Goal: Task Accomplishment & Management: Manage account settings

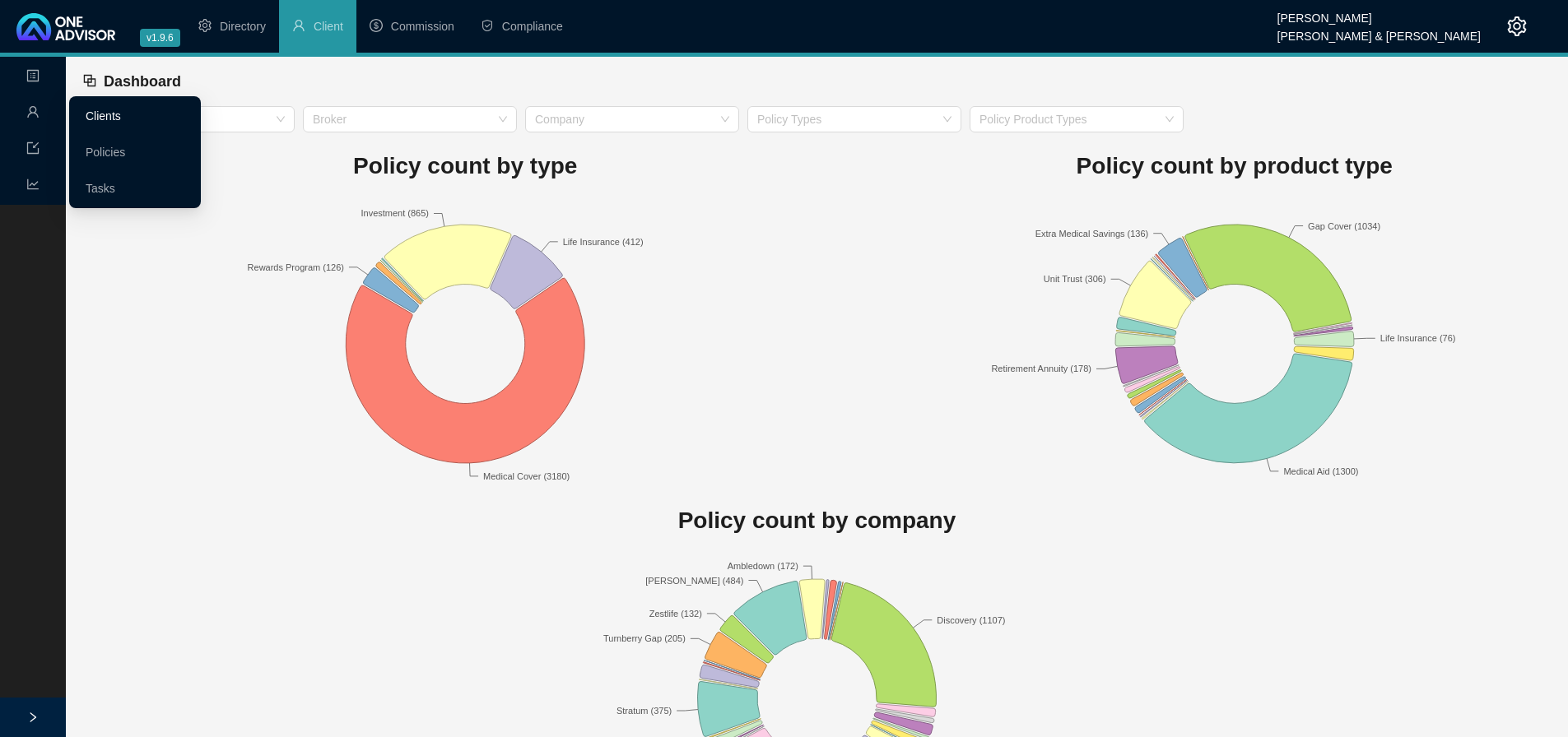
click at [110, 117] on link "Clients" at bounding box center [103, 115] width 36 height 13
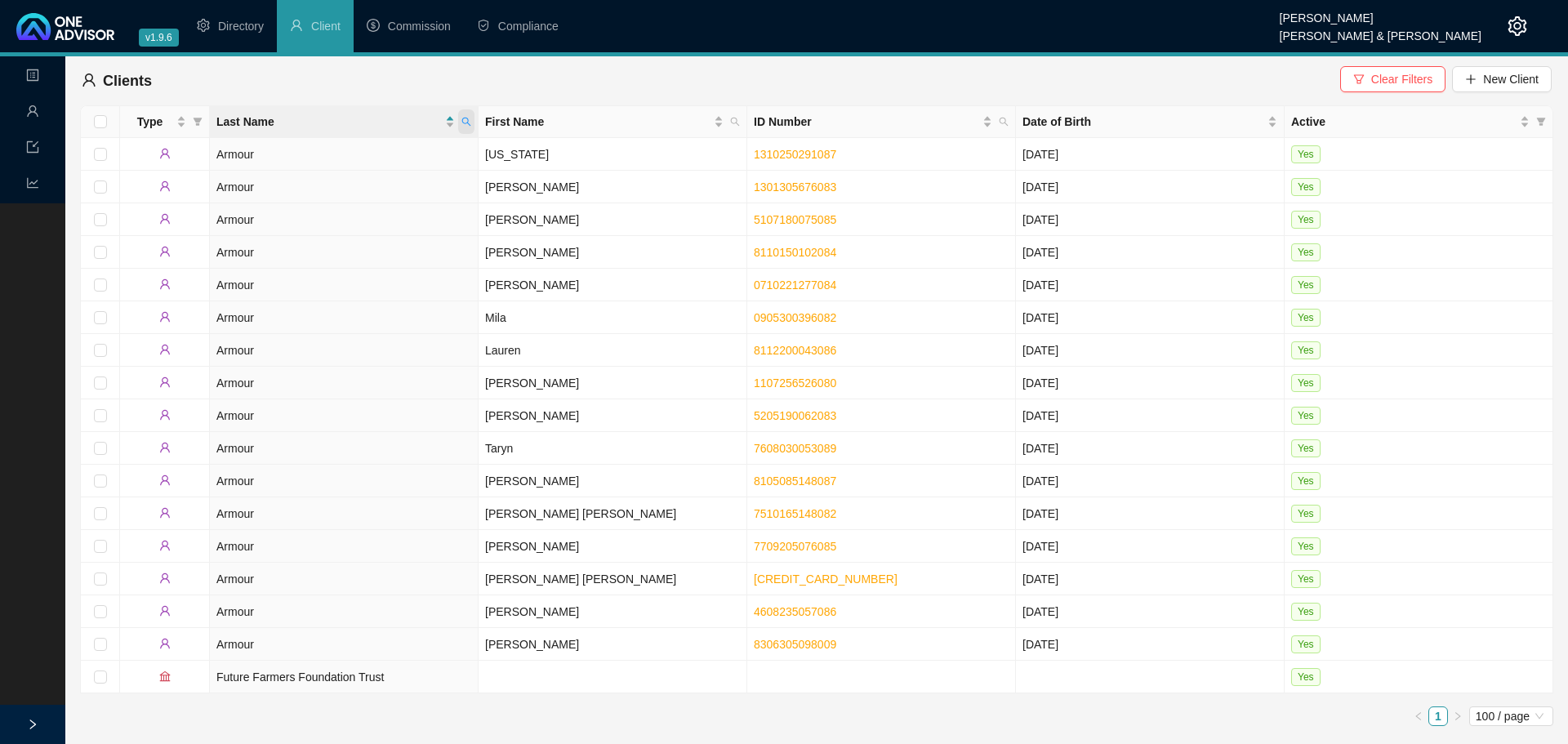
click at [465, 121] on icon "search" at bounding box center [466, 121] width 10 height 10
click at [464, 122] on icon "search" at bounding box center [466, 121] width 10 height 10
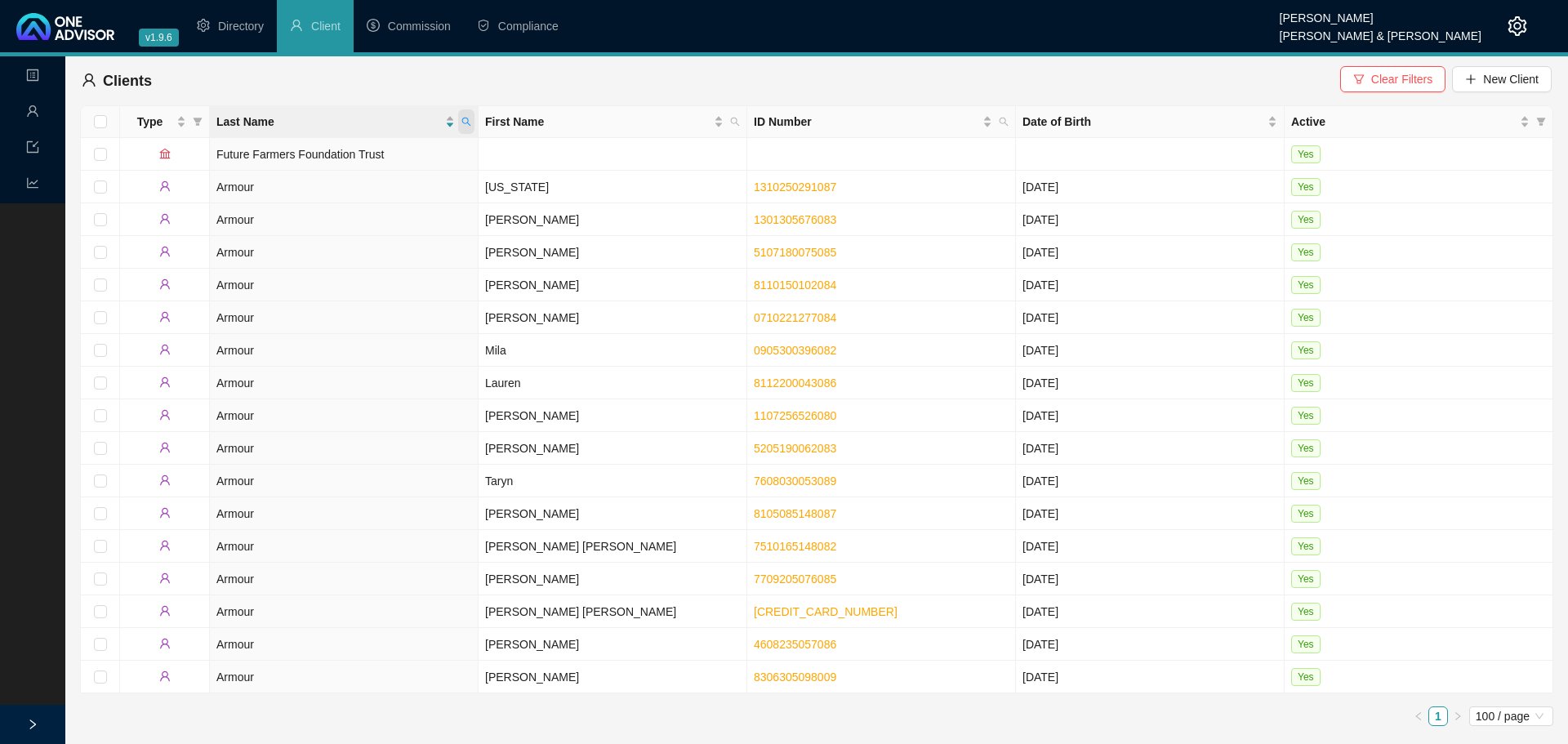
click at [468, 119] on icon "search" at bounding box center [467, 122] width 9 height 9
click at [340, 155] on input "armour" at bounding box center [391, 157] width 154 height 26
type input "retief"
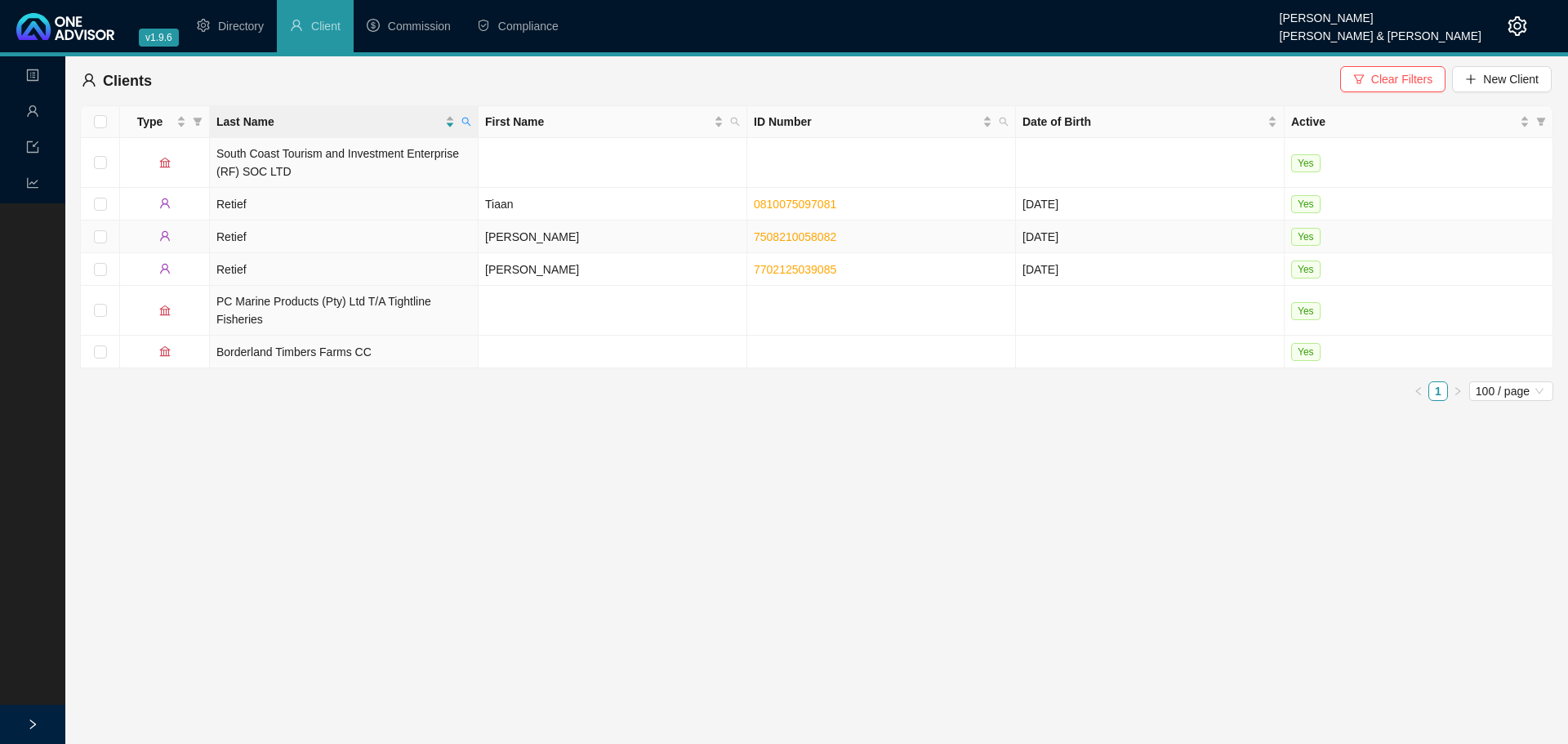
click at [293, 241] on td "Retief" at bounding box center [344, 236] width 268 height 33
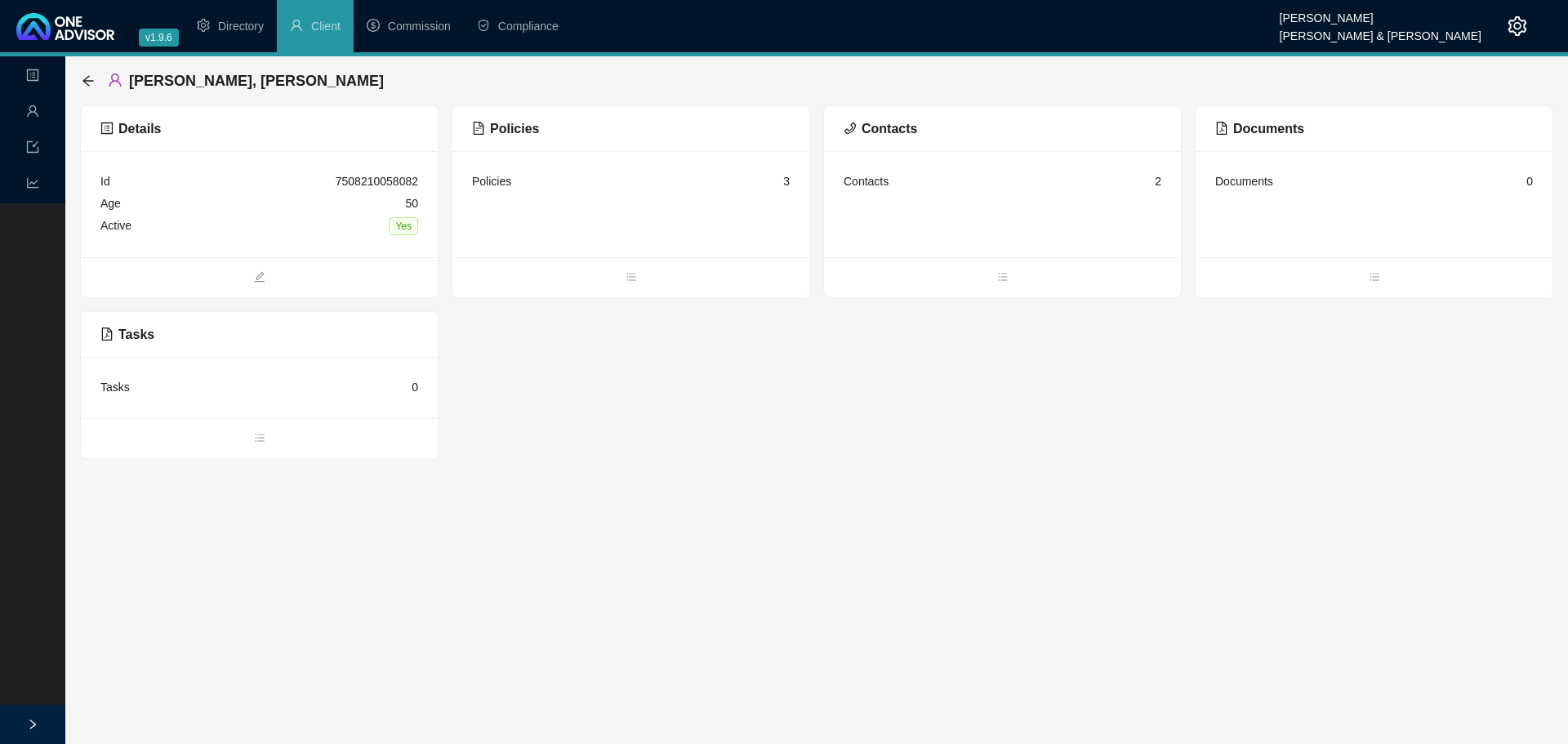
click at [564, 194] on div "Policies 3" at bounding box center [630, 204] width 357 height 106
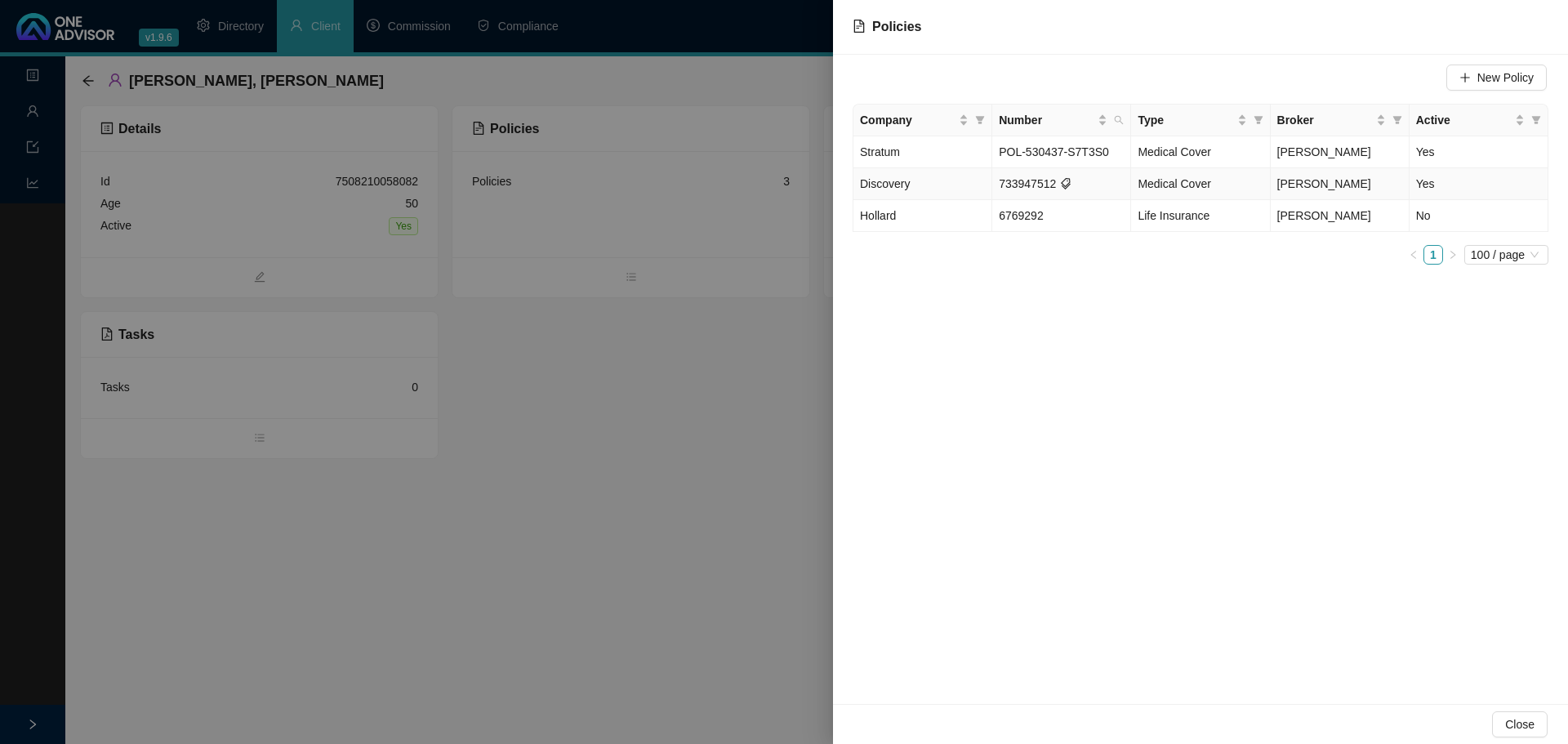
click at [966, 183] on td "Discovery" at bounding box center [922, 184] width 139 height 32
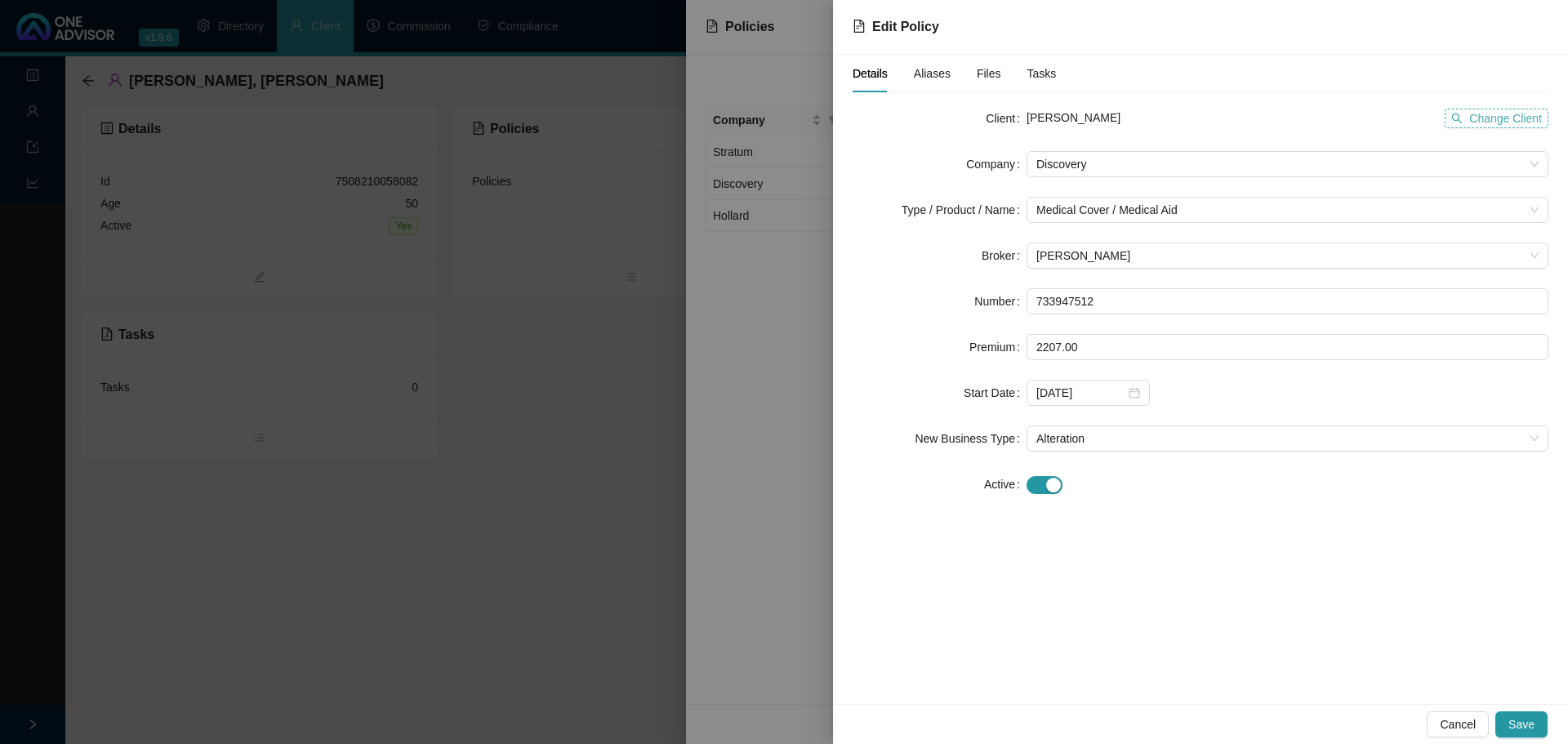
click at [1498, 117] on span "Change Client" at bounding box center [1506, 117] width 73 height 18
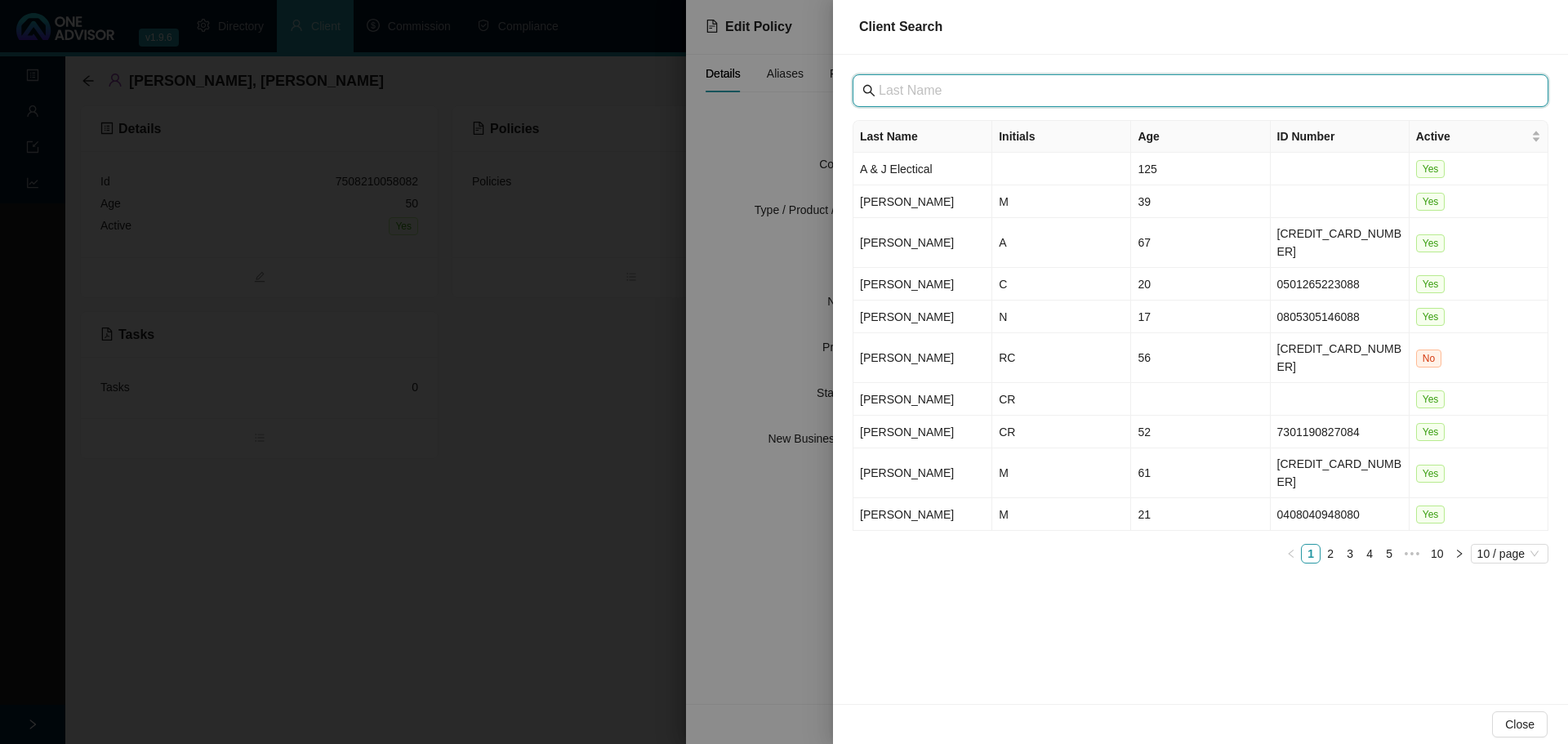
click at [993, 92] on input "text" at bounding box center [1202, 90] width 647 height 20
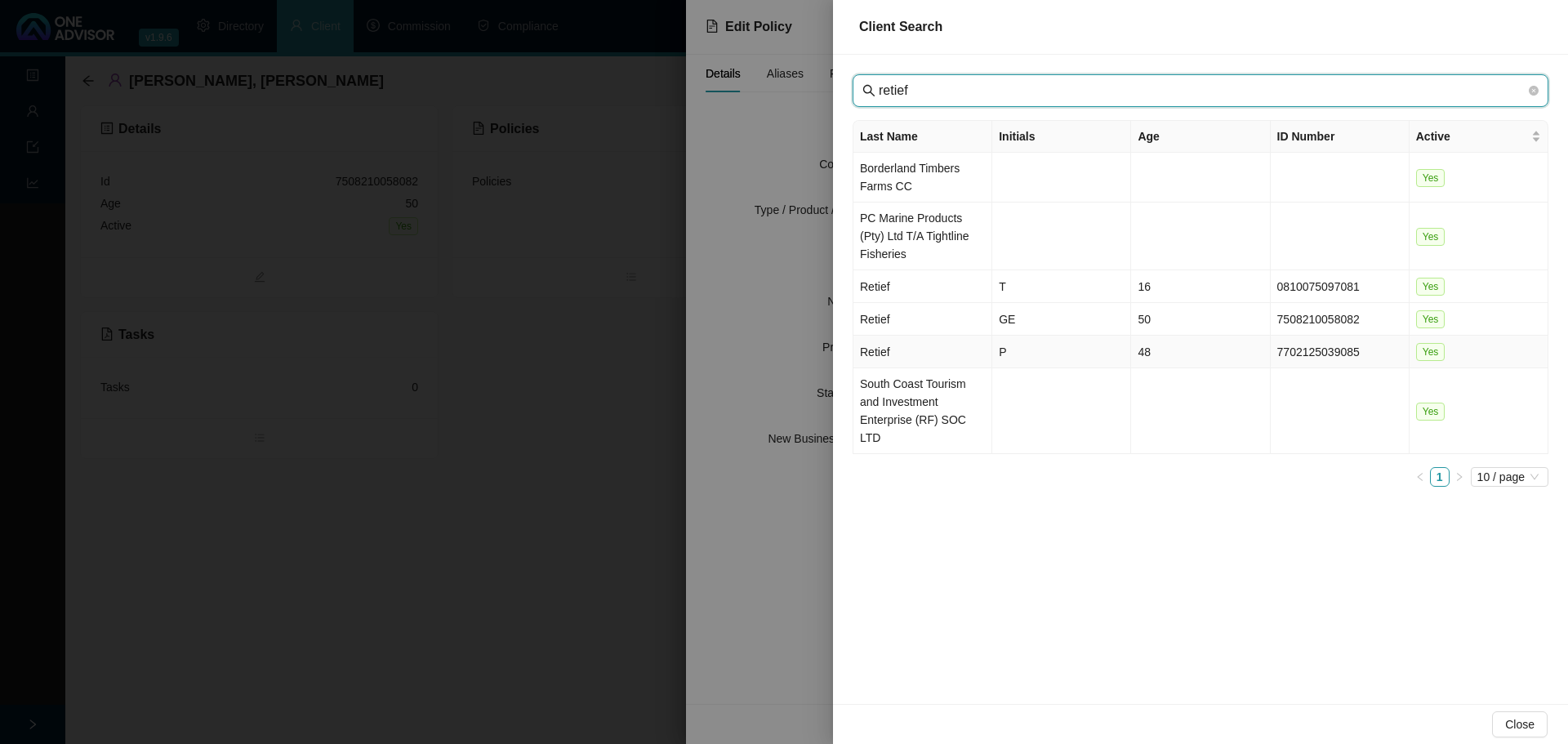
type input "retief"
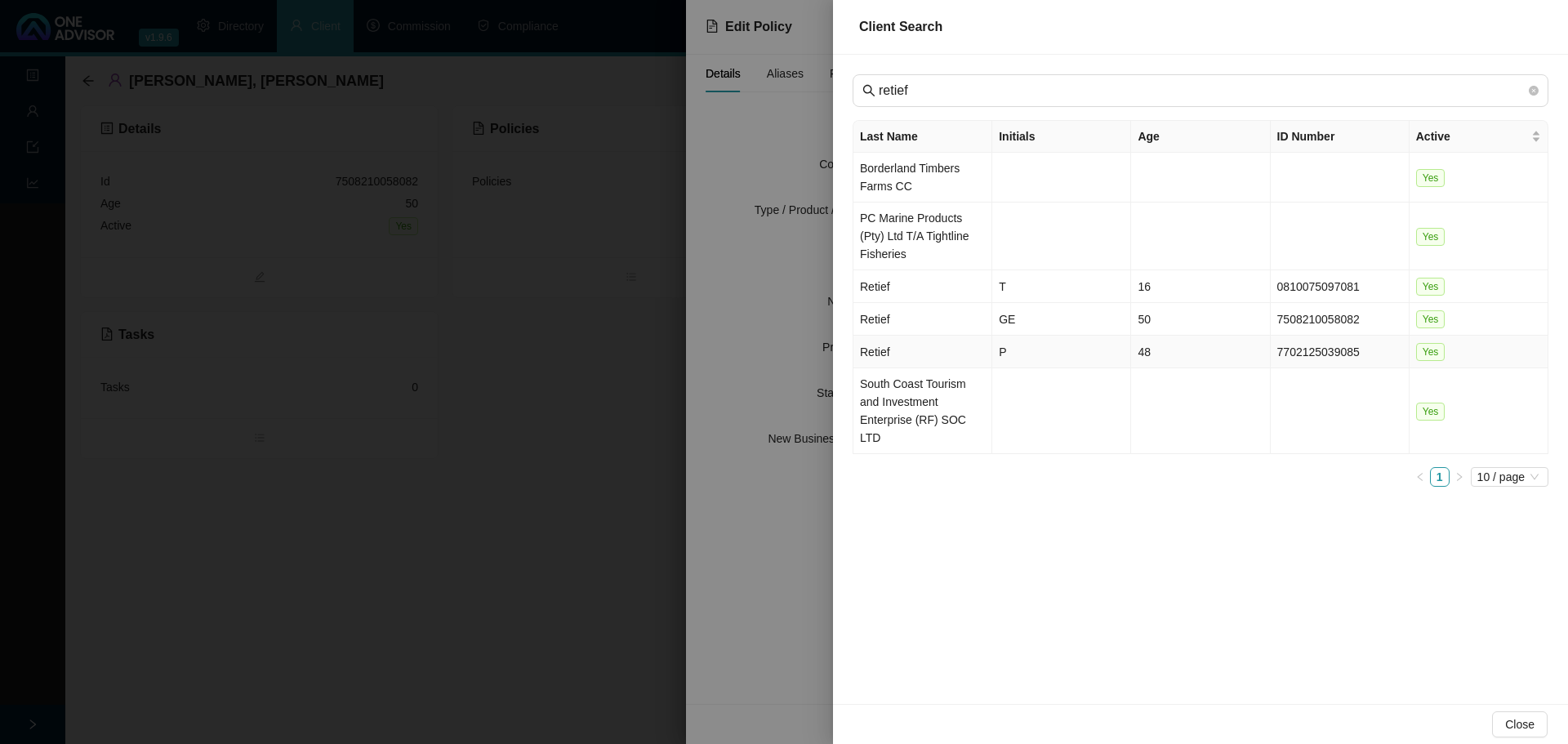
click at [1037, 351] on td "P" at bounding box center [1061, 351] width 139 height 33
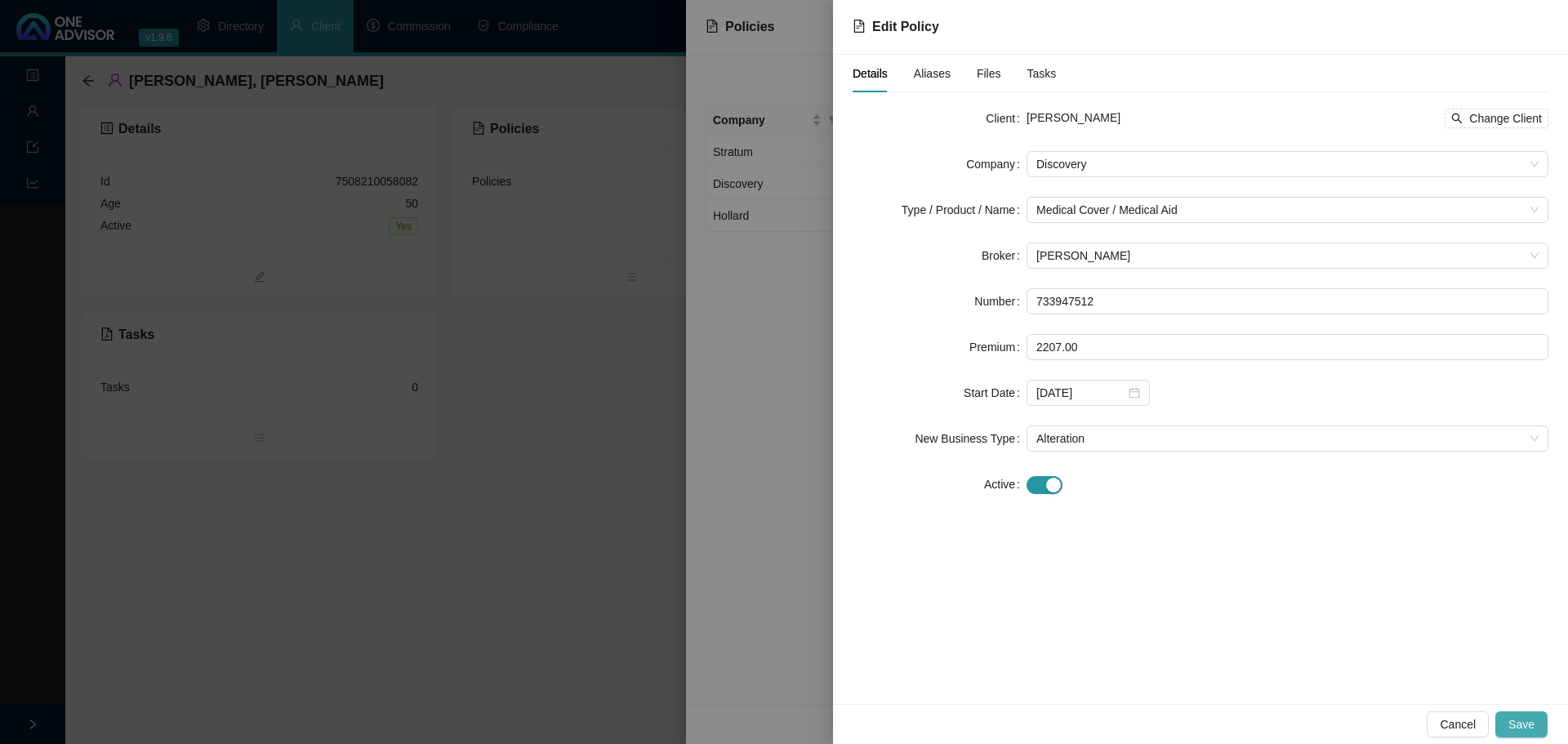
click at [1529, 723] on span "Save" at bounding box center [1521, 723] width 26 height 18
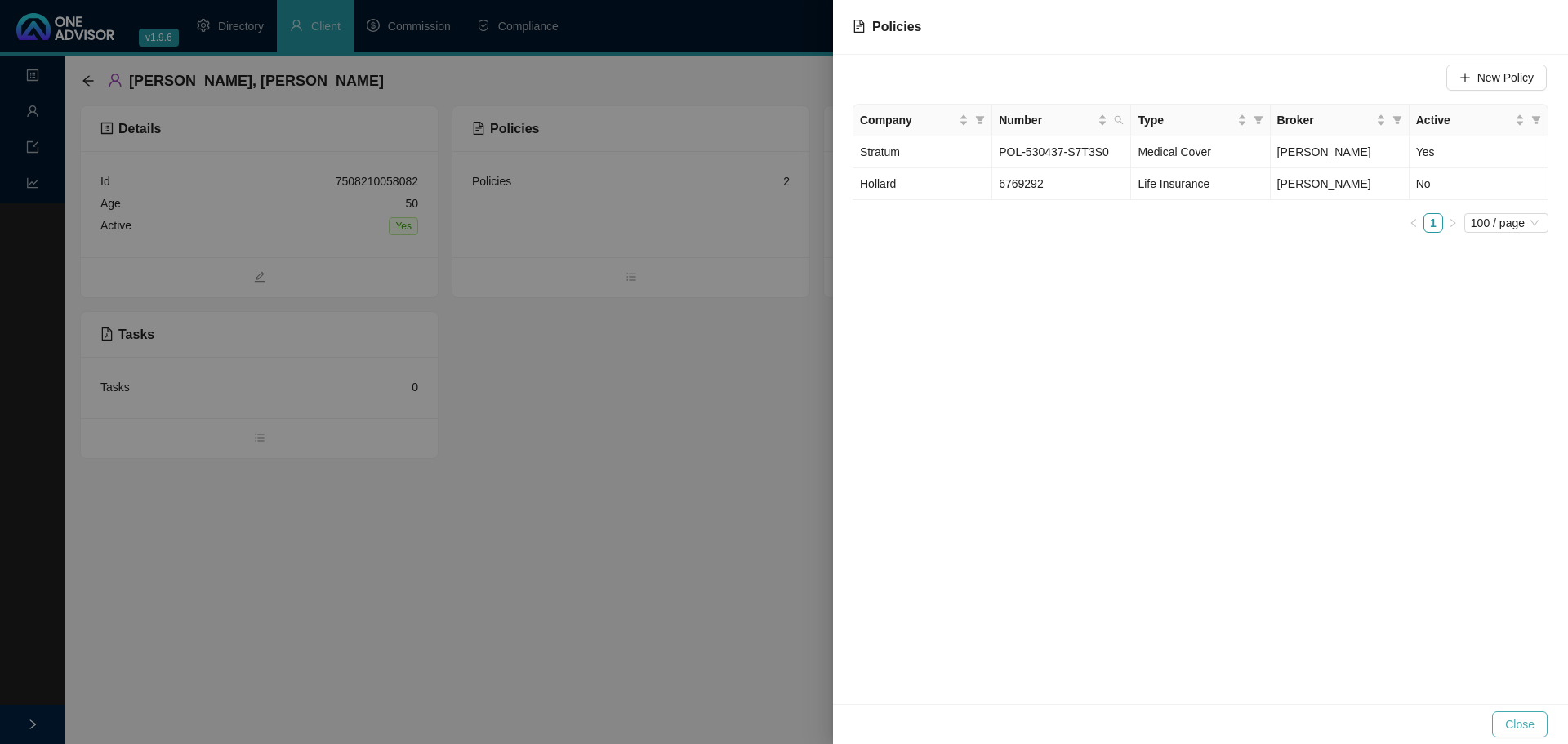
click at [1527, 723] on span "Close" at bounding box center [1520, 723] width 30 height 18
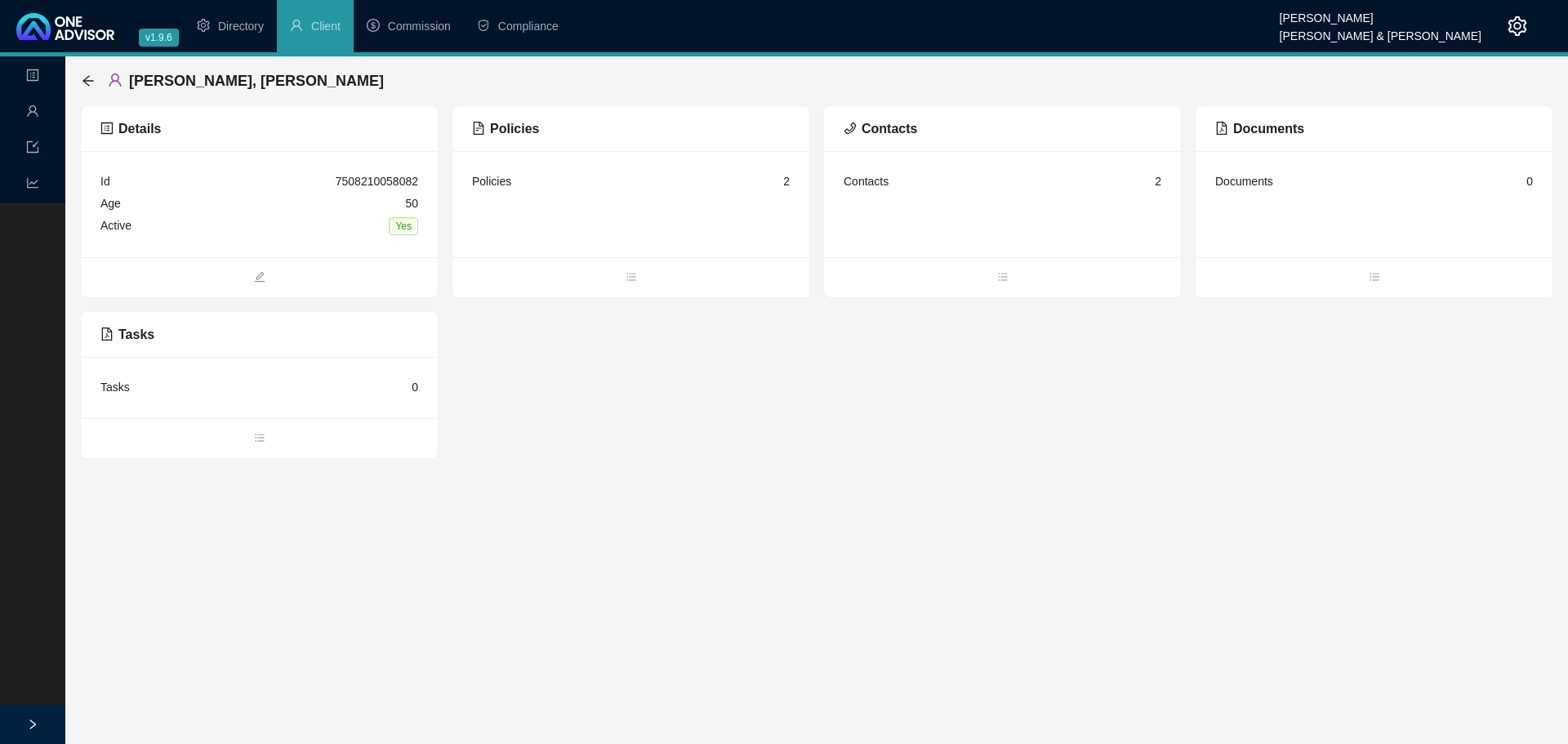
click at [677, 448] on div "Details Id 7508210058082 Age [DEMOGRAPHIC_DATA] Active Yes Policies Policies 2 …" at bounding box center [817, 282] width 1473 height 353
click at [89, 78] on icon "arrow-left" at bounding box center [89, 81] width 13 height 13
